Goal: Transaction & Acquisition: Obtain resource

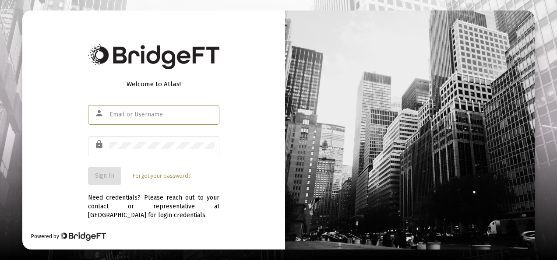
click at [133, 113] on input "text" at bounding box center [162, 114] width 105 height 7
type input "[EMAIL_ADDRESS][DOMAIN_NAME]"
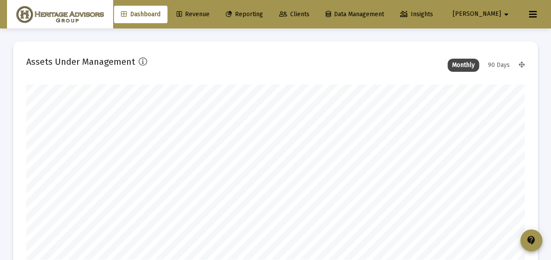
scroll to position [175, 267]
type input "2025-08-15"
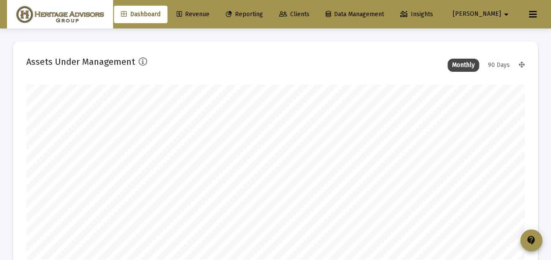
click at [309, 13] on span "Clients" at bounding box center [294, 14] width 30 height 7
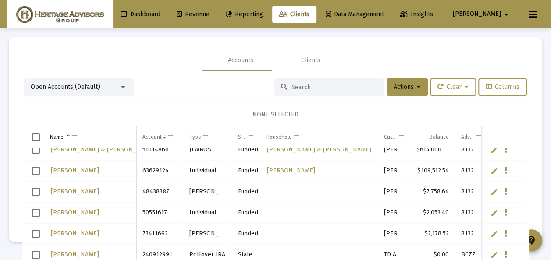
click at [490, 191] on link "Edit" at bounding box center [494, 192] width 8 height 8
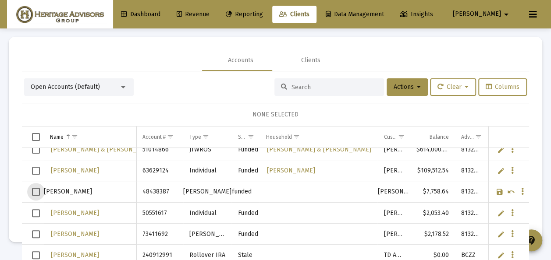
click at [37, 190] on span "Select row" at bounding box center [36, 192] width 8 height 8
click at [397, 87] on span "Actions" at bounding box center [407, 86] width 27 height 7
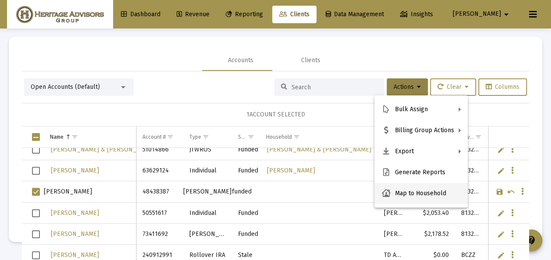
click at [405, 192] on button "Map to Household" at bounding box center [420, 193] width 93 height 21
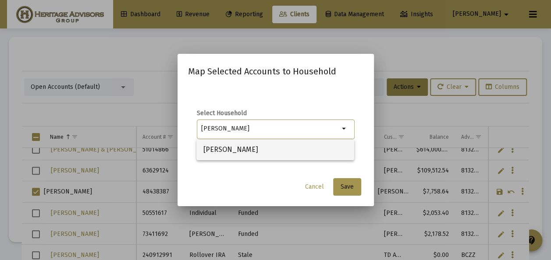
click at [237, 149] on span "[PERSON_NAME]" at bounding box center [275, 149] width 144 height 21
type input "[PERSON_NAME]"
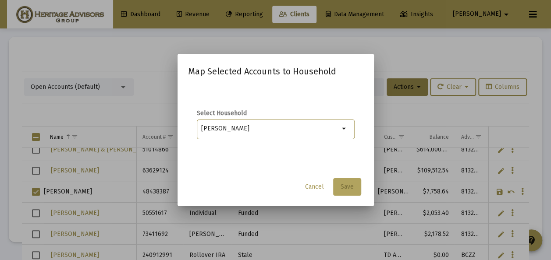
click at [349, 189] on span "Save" at bounding box center [347, 186] width 13 height 7
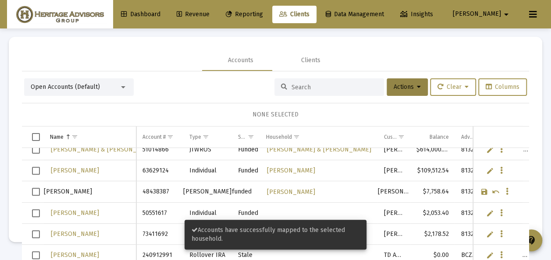
click at [172, 178] on td "63629124" at bounding box center [159, 170] width 46 height 21
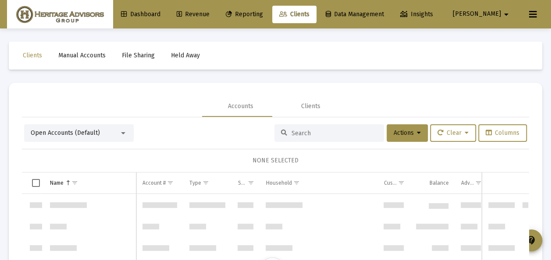
scroll to position [4207, 0]
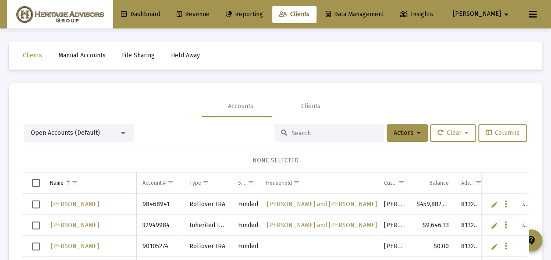
click at [123, 133] on div at bounding box center [123, 133] width 4 height 2
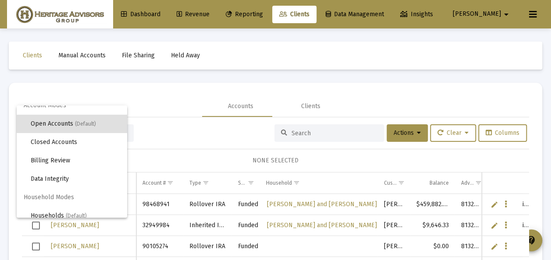
scroll to position [17, 0]
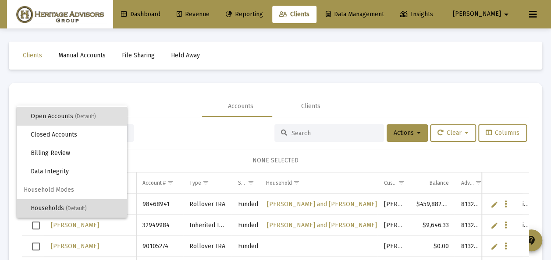
click at [77, 208] on span "(Default)" at bounding box center [76, 209] width 21 height 6
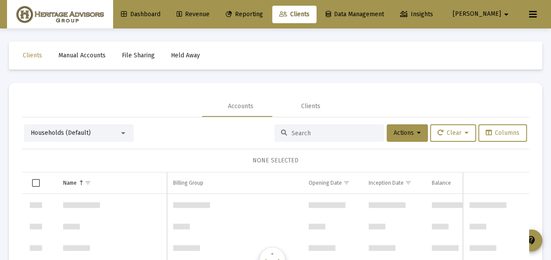
scroll to position [1262, 0]
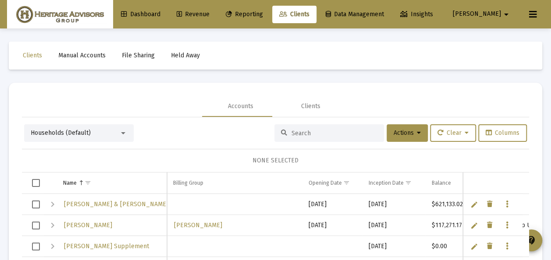
click at [37, 222] on span "Select row" at bounding box center [36, 226] width 8 height 8
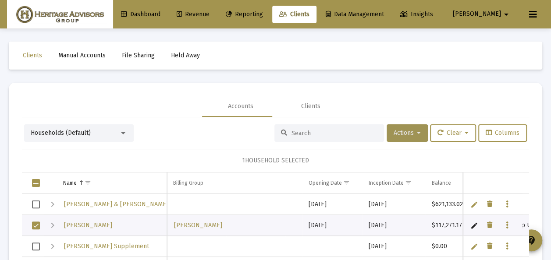
click at [394, 131] on span "Actions" at bounding box center [407, 132] width 27 height 7
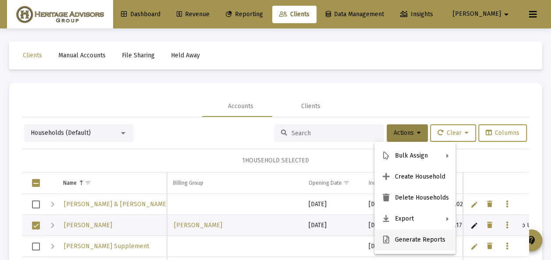
click at [404, 240] on button "Generate Reports" at bounding box center [414, 240] width 81 height 21
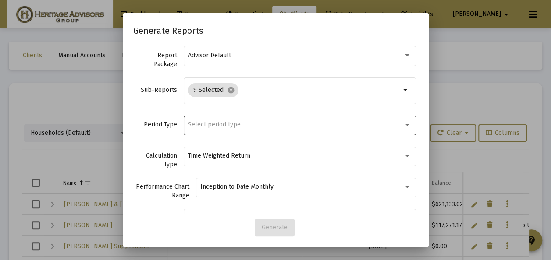
click at [213, 123] on span "Select period type" at bounding box center [214, 124] width 53 height 7
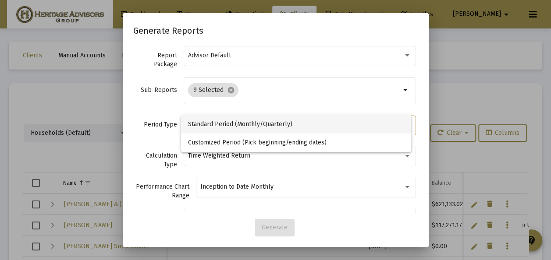
click at [213, 123] on span "Standard Period (Monthly/Quarterly)" at bounding box center [296, 124] width 216 height 18
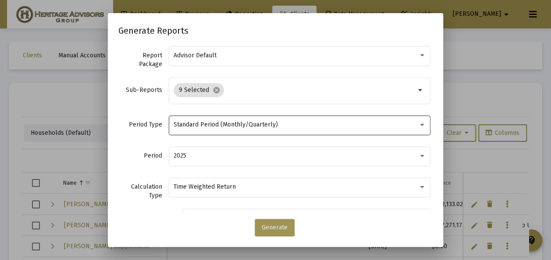
click at [277, 226] on span "Generate" at bounding box center [275, 227] width 26 height 7
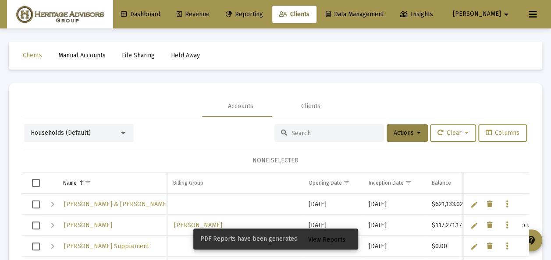
click at [332, 239] on span "View Reports" at bounding box center [326, 239] width 37 height 7
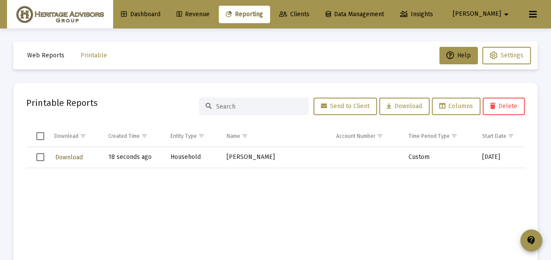
click at [63, 157] on span "Download" at bounding box center [69, 157] width 28 height 7
click at [42, 157] on span "Select row" at bounding box center [40, 157] width 8 height 8
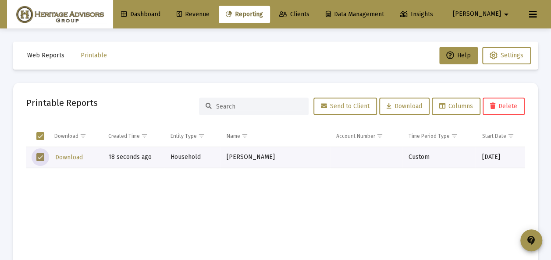
click at [499, 103] on span "Delete" at bounding box center [503, 106] width 27 height 7
